Goal: Task Accomplishment & Management: Use online tool/utility

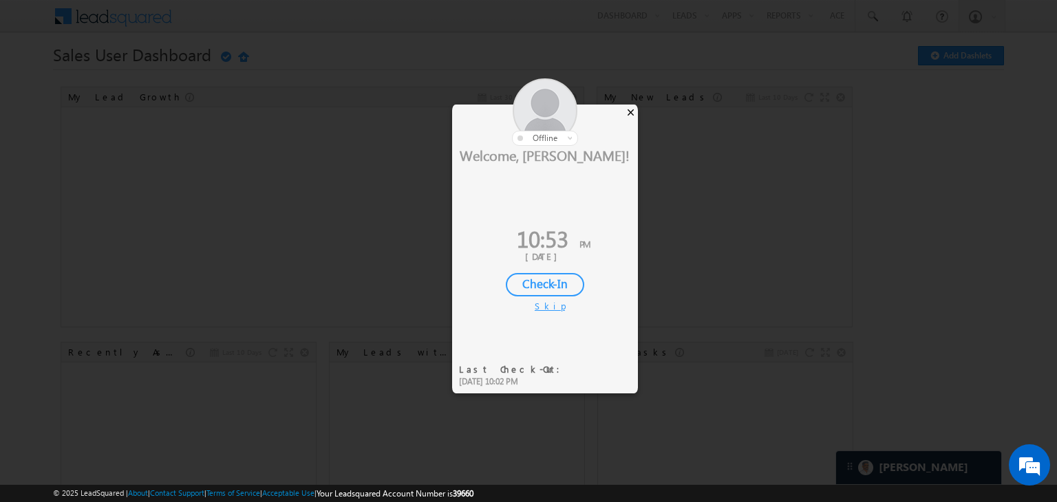
click at [627, 114] on div "×" at bounding box center [630, 112] width 14 height 15
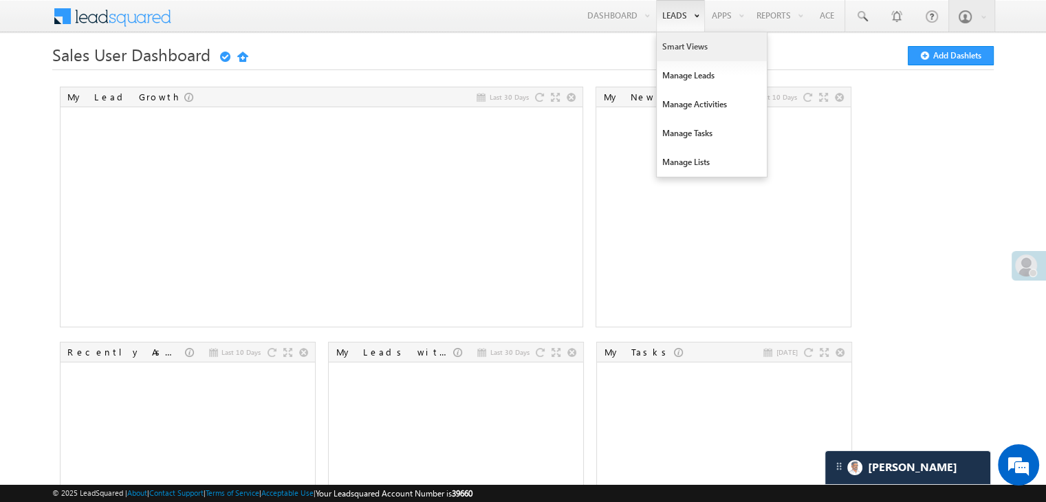
click at [676, 47] on link "Smart Views" at bounding box center [712, 46] width 110 height 29
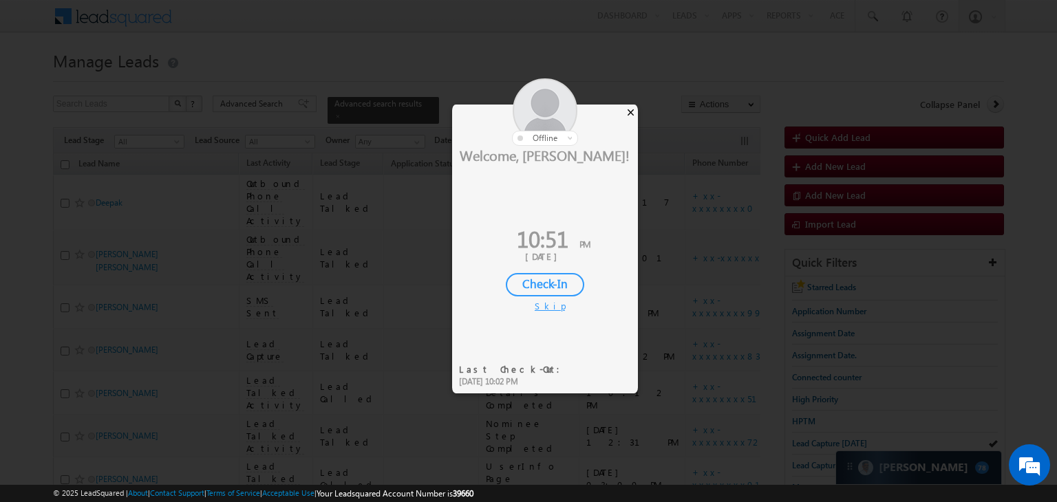
click at [633, 113] on div "×" at bounding box center [630, 112] width 14 height 15
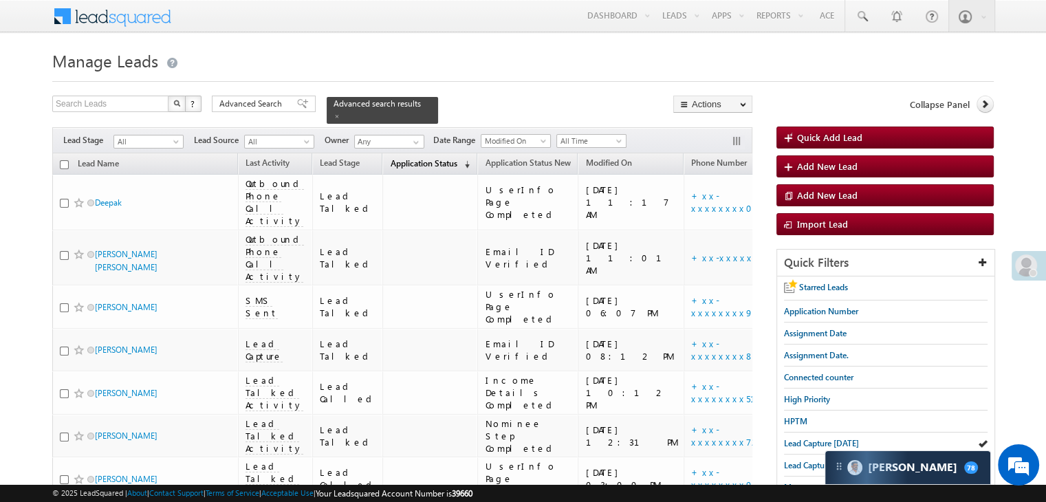
click at [390, 158] on span "Application Status" at bounding box center [423, 163] width 67 height 10
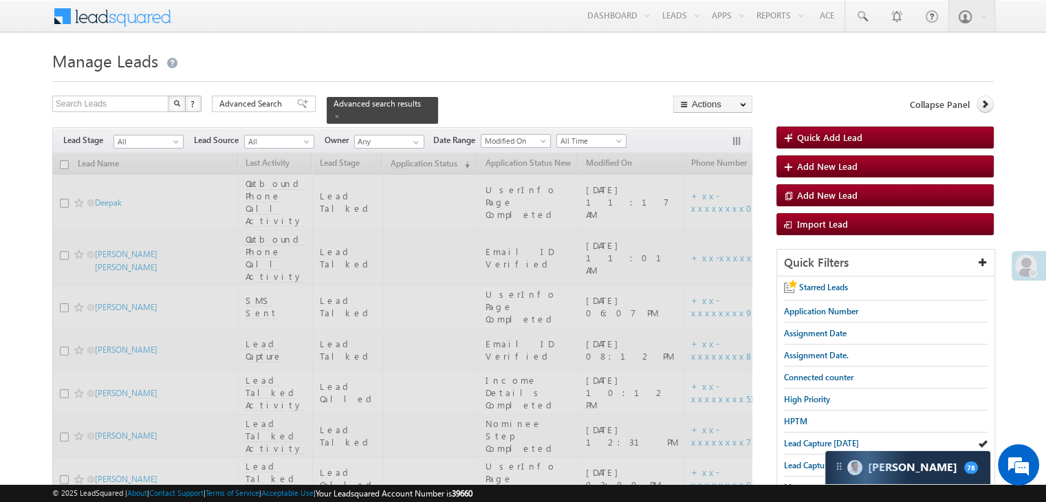
scroll to position [206, 0]
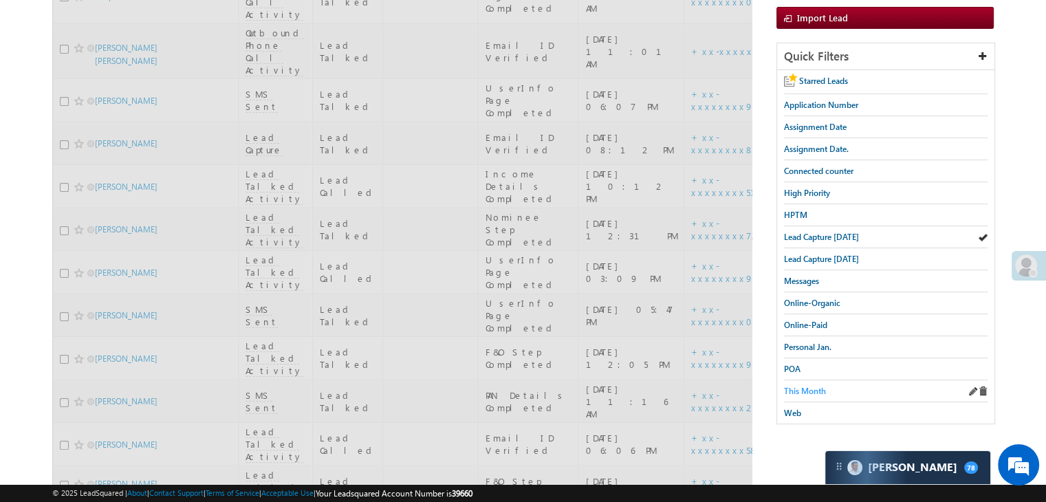
click at [800, 386] on span "This Month" at bounding box center [805, 391] width 42 height 10
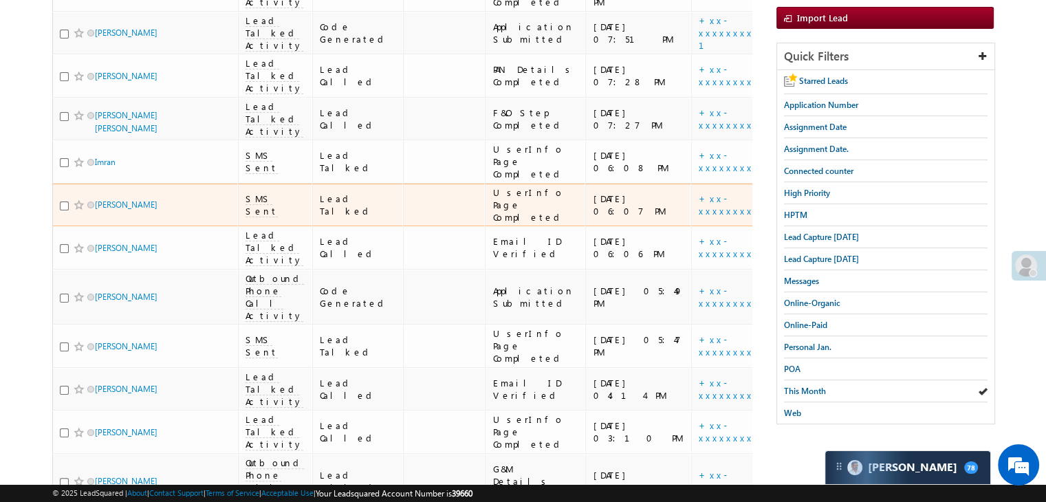
scroll to position [0, 0]
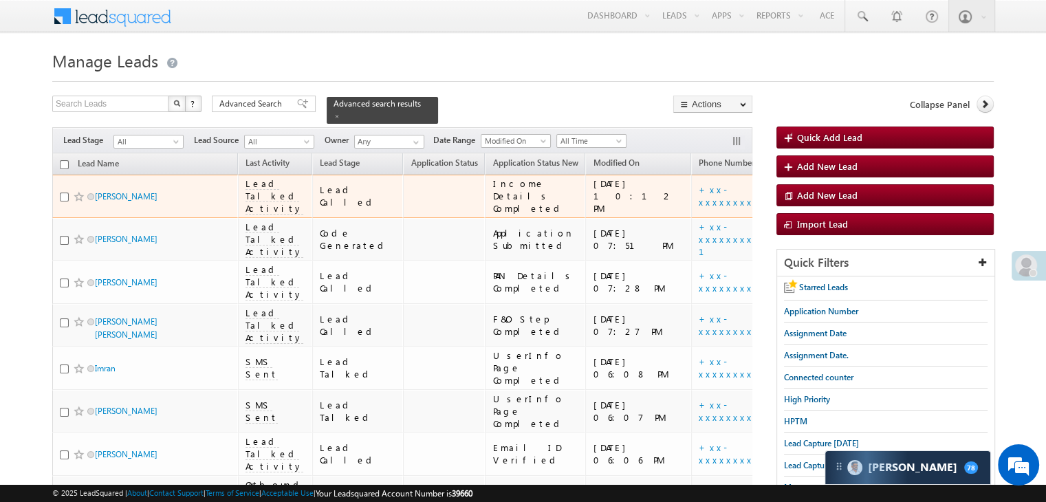
click at [802, 196] on div "[URL][DOMAIN_NAME]" at bounding box center [844, 196] width 84 height 25
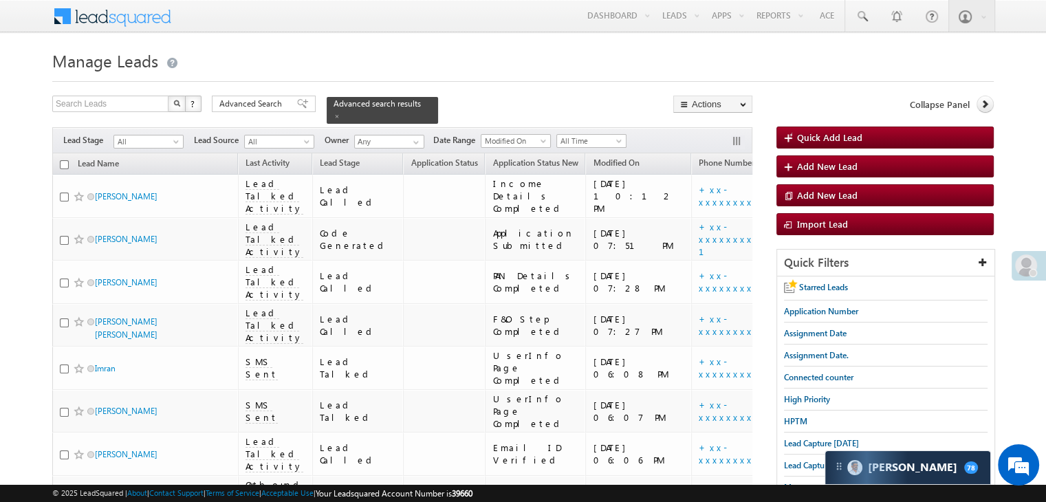
click at [592, 53] on h1 "Manage Leads" at bounding box center [523, 59] width 942 height 27
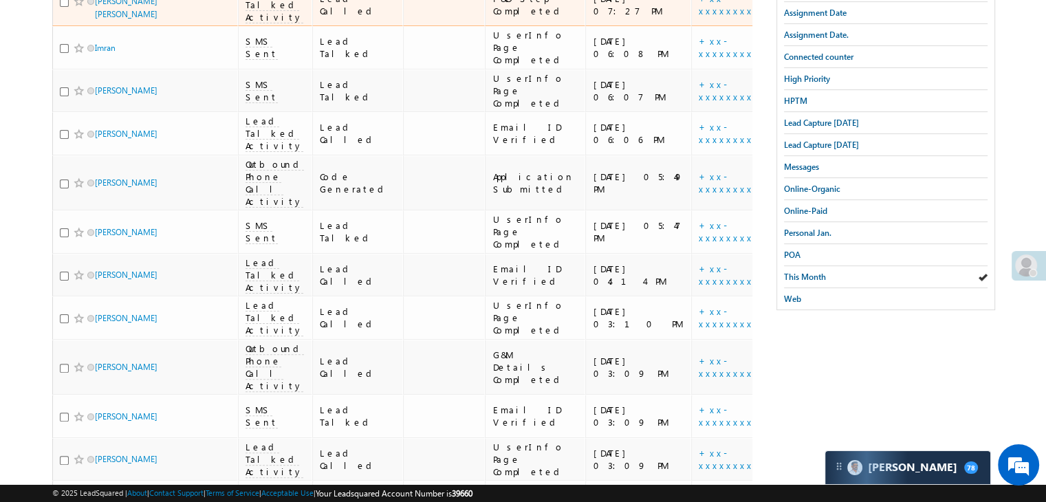
scroll to position [114, 0]
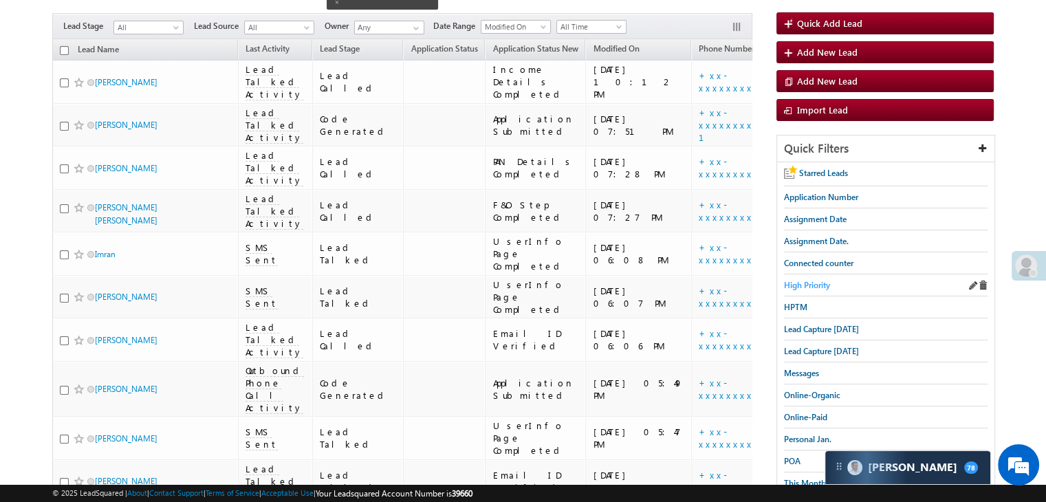
click at [817, 280] on span "High Priority" at bounding box center [807, 285] width 46 height 10
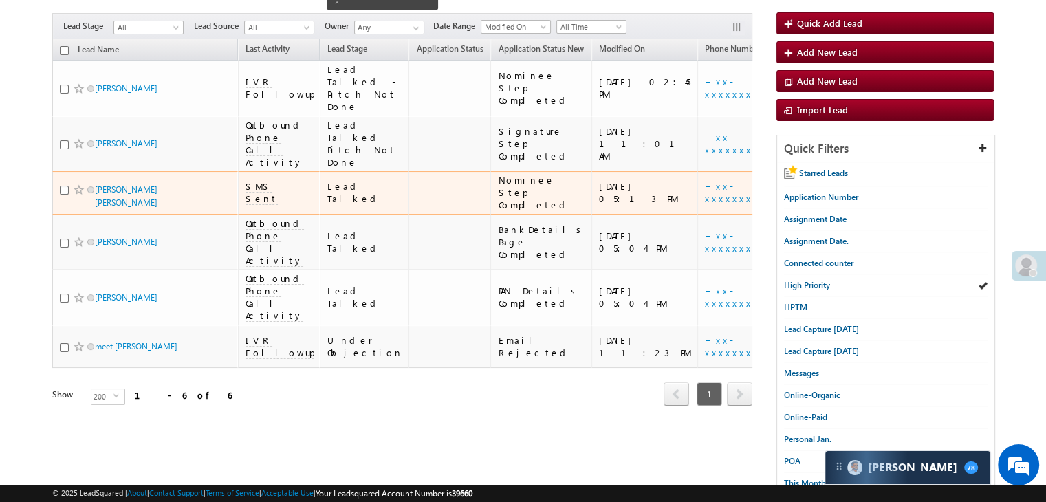
scroll to position [0, 0]
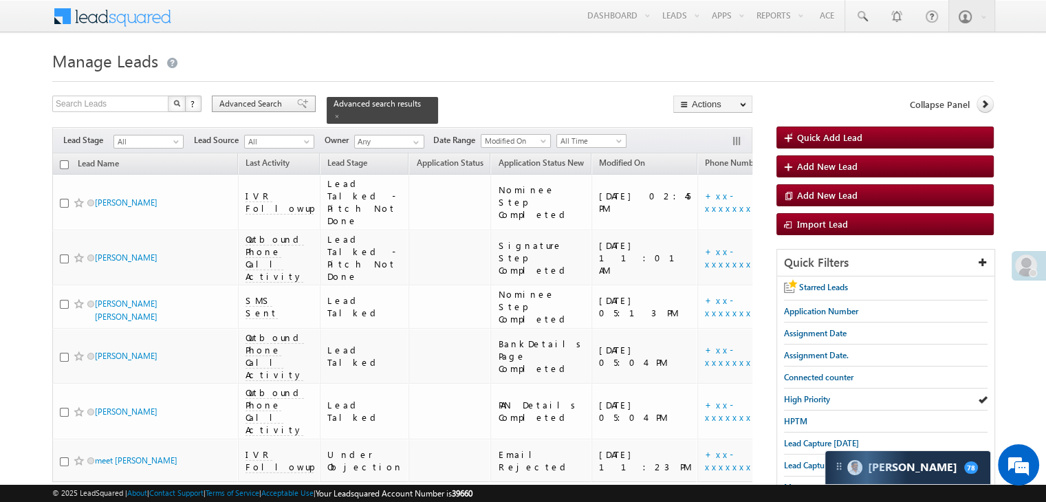
click at [298, 106] on span at bounding box center [302, 104] width 11 height 10
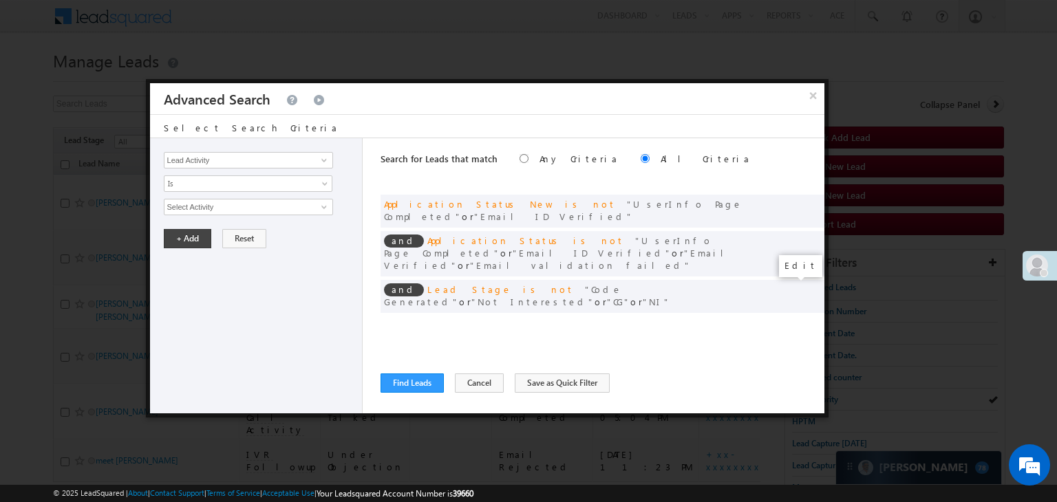
click at [793, 320] on span at bounding box center [793, 325] width 10 height 10
click at [213, 222] on input "[DATE]" at bounding box center [204, 231] width 80 height 18
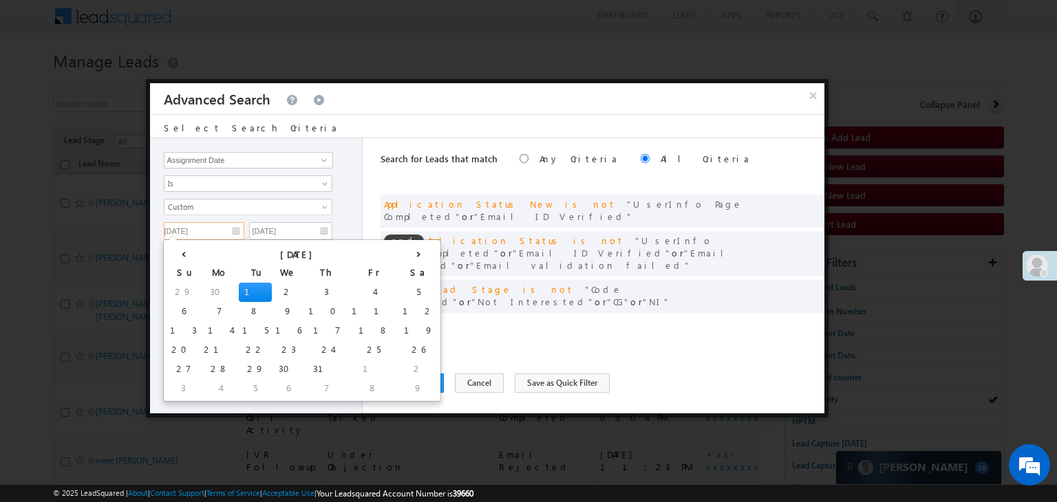
click at [179, 306] on td "6" at bounding box center [183, 311] width 34 height 19
type input "[DATE]"
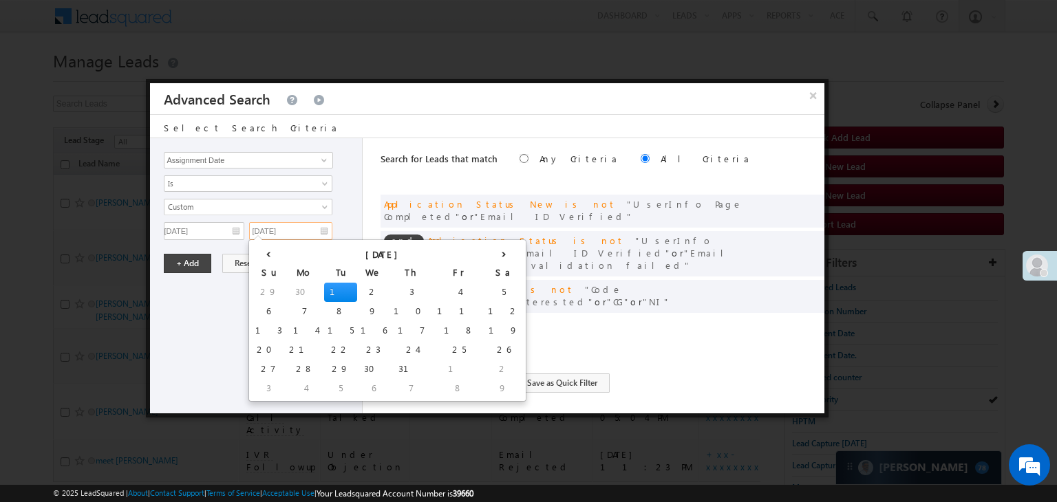
click at [292, 230] on input "[DATE]" at bounding box center [290, 231] width 83 height 18
click at [357, 306] on td "9" at bounding box center [373, 311] width 33 height 19
type input "[DATE]"
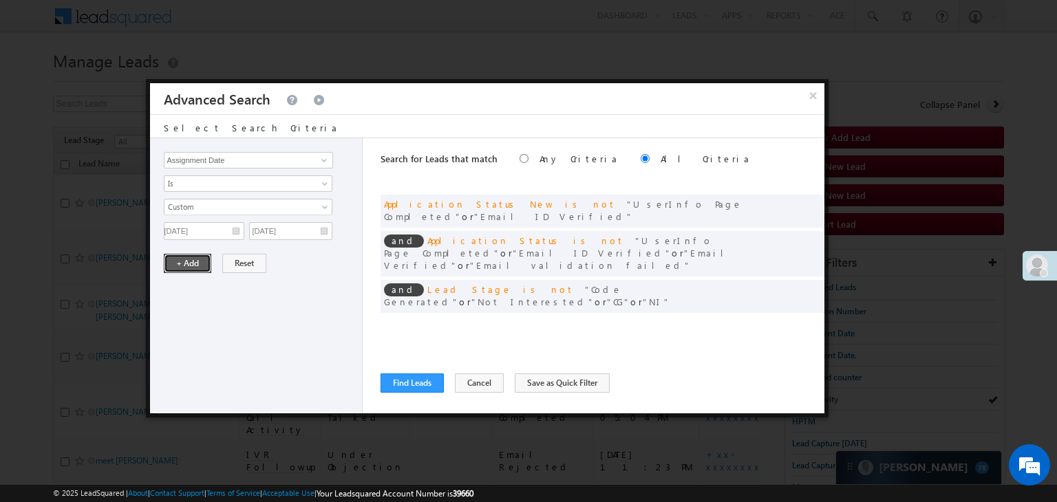
click at [186, 261] on button "+ Add" at bounding box center [187, 263] width 47 height 19
click at [399, 380] on button "Find Leads" at bounding box center [411, 383] width 63 height 19
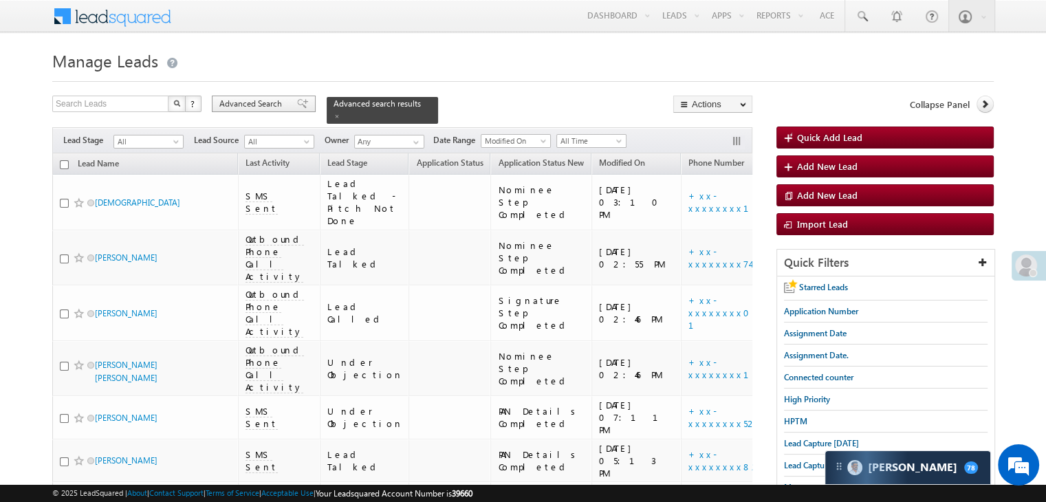
click at [298, 103] on span at bounding box center [302, 104] width 11 height 10
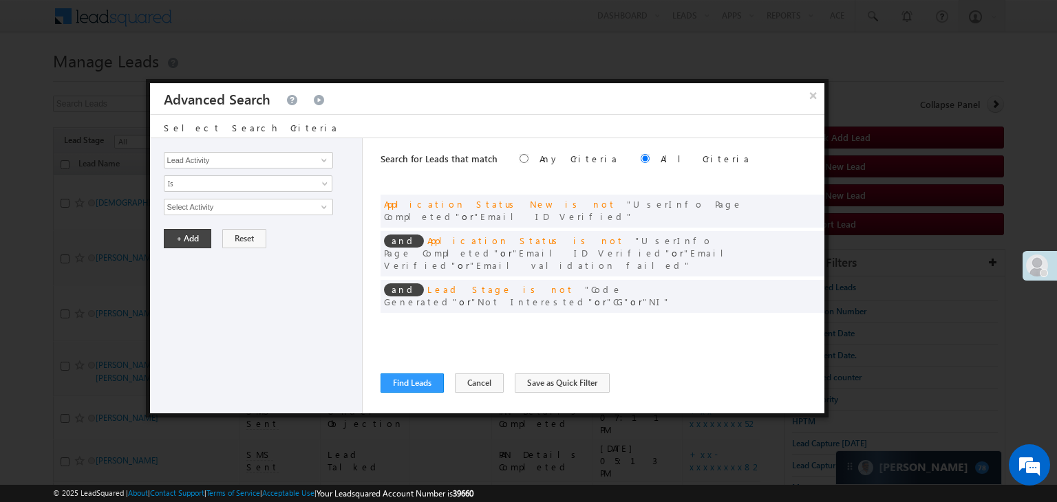
click at [788, 320] on span at bounding box center [793, 325] width 10 height 10
click at [789, 320] on span at bounding box center [793, 325] width 10 height 10
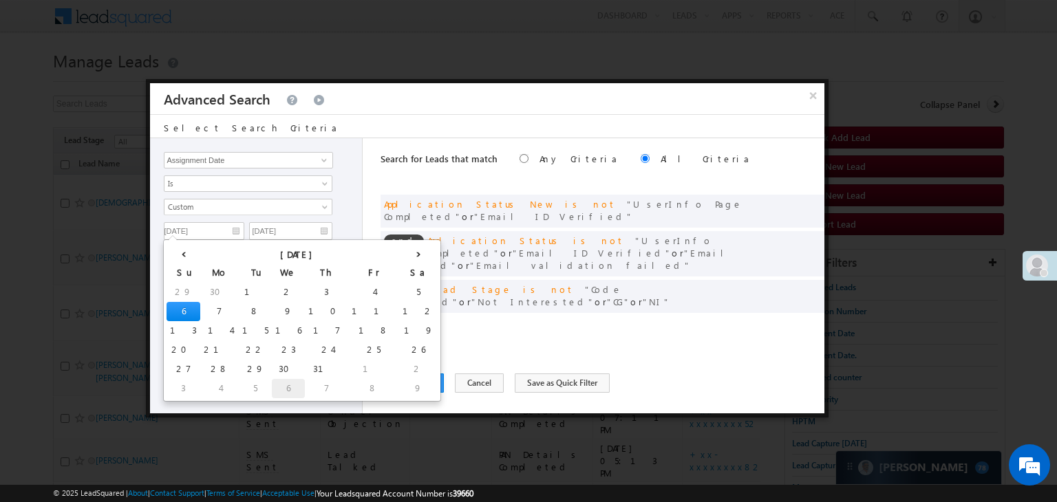
click at [272, 386] on td "6" at bounding box center [288, 388] width 33 height 19
type input "[DATE]"
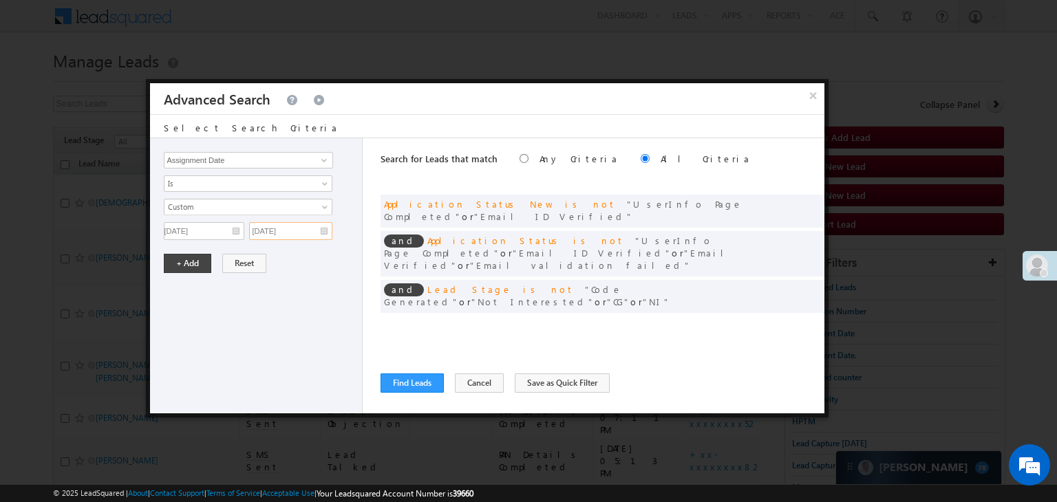
click at [308, 235] on input "[DATE]" at bounding box center [290, 231] width 83 height 18
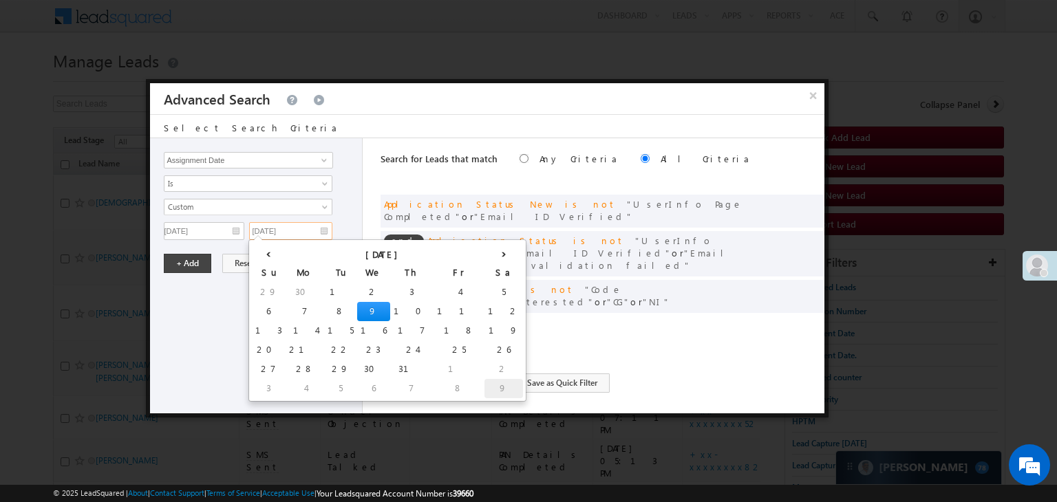
click at [484, 380] on td "9" at bounding box center [503, 388] width 39 height 19
type input "[DATE]"
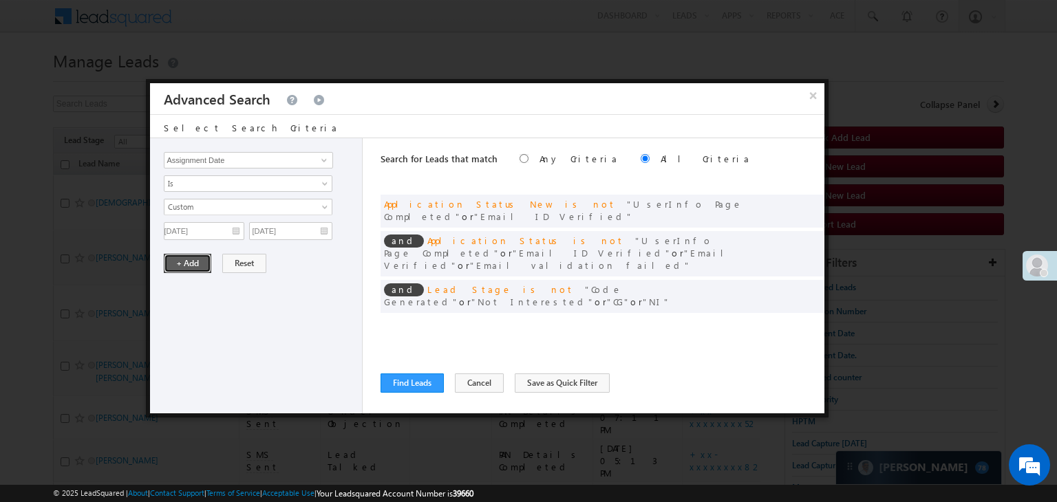
click at [187, 264] on button "+ Add" at bounding box center [187, 263] width 47 height 19
click at [409, 383] on button "Find Leads" at bounding box center [411, 383] width 63 height 19
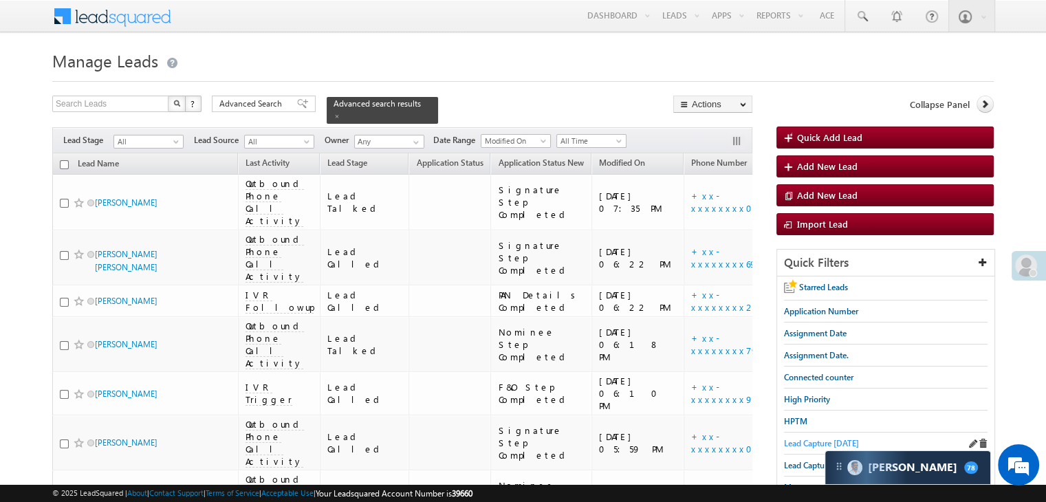
click at [805, 442] on span "Lead Capture [DATE]" at bounding box center [821, 443] width 75 height 10
